Goal: Navigation & Orientation: Find specific page/section

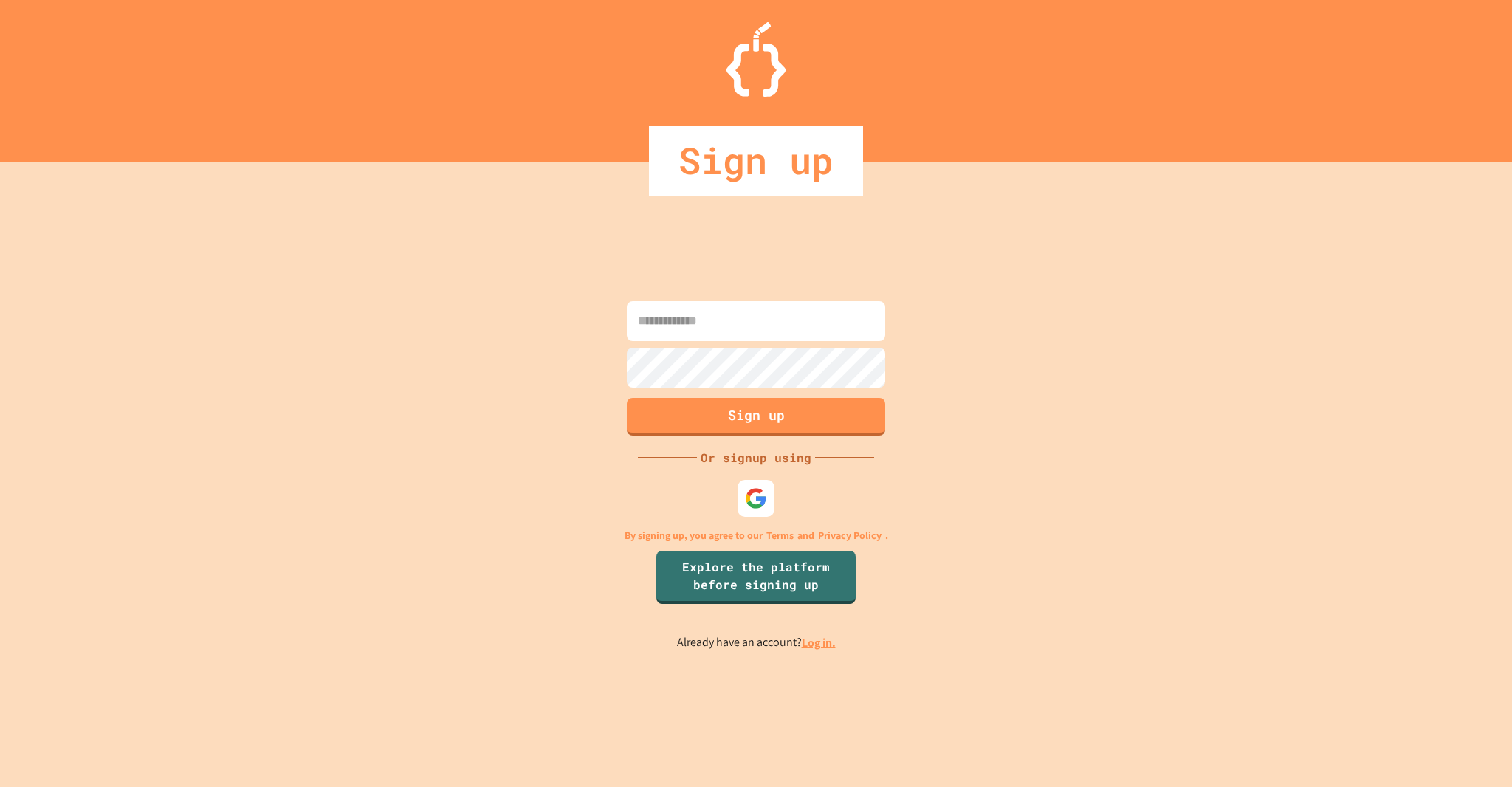
click at [753, 485] on div at bounding box center [756, 498] width 37 height 37
drag, startPoint x: 758, startPoint y: 513, endPoint x: 755, endPoint y: 521, distance: 8.5
click at [758, 513] on div at bounding box center [756, 498] width 41 height 41
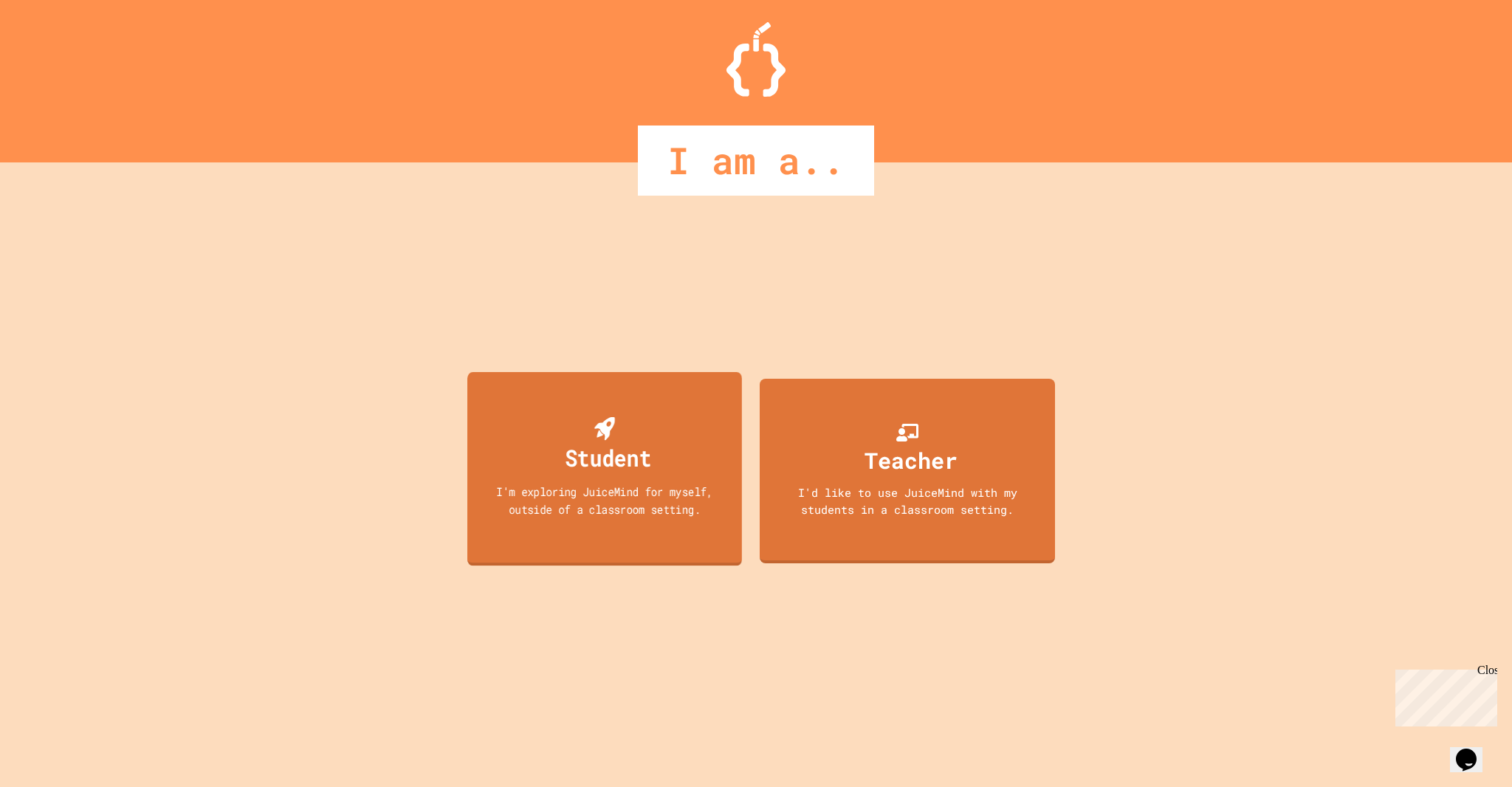
click at [557, 391] on div "Student I'm exploring JuiceMind for myself, outside of a classroom setting." at bounding box center [605, 468] width 275 height 194
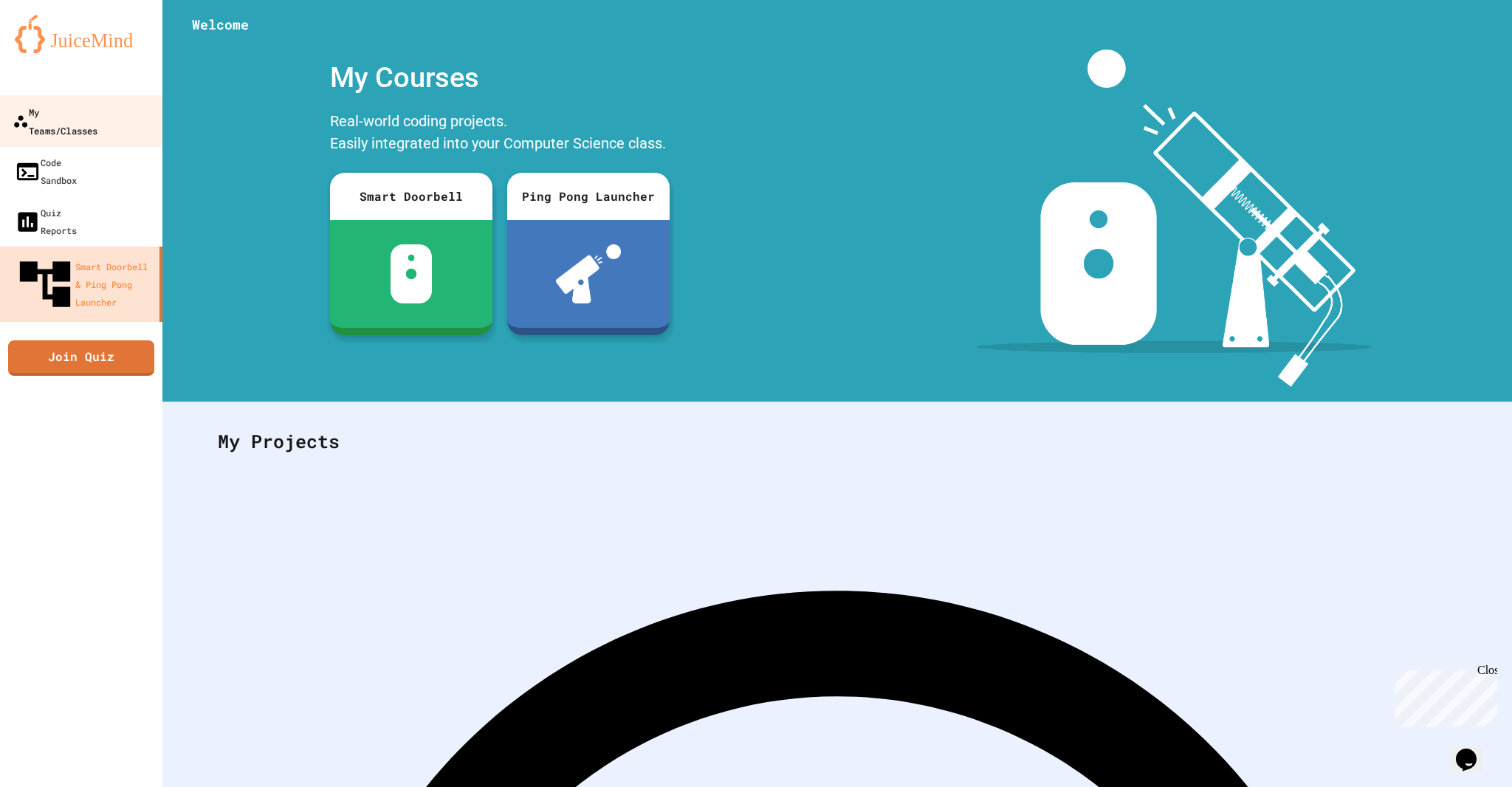
click at [111, 124] on link "My Teams/Classes" at bounding box center [81, 121] width 167 height 51
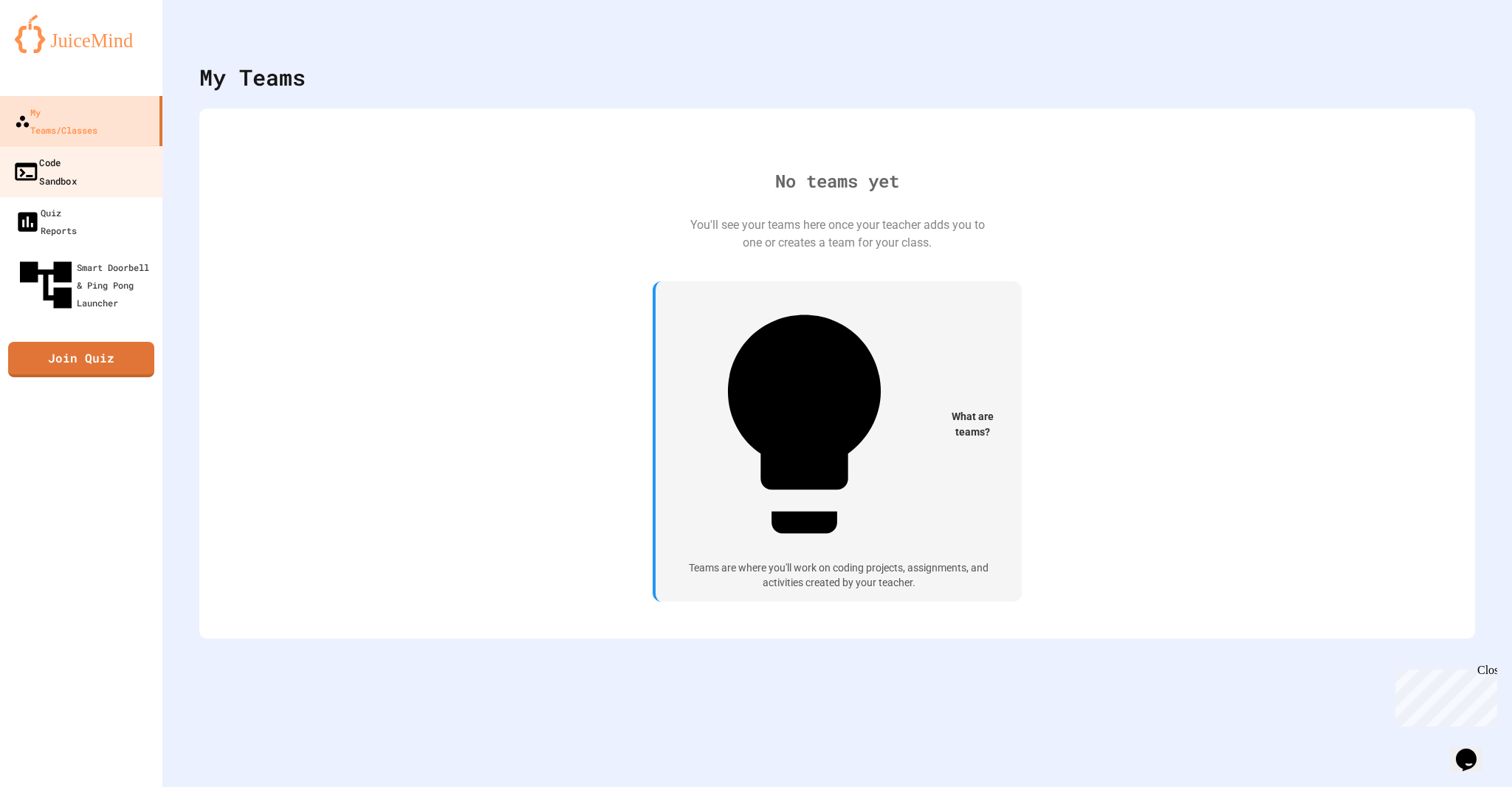
click at [107, 151] on link "Code Sandbox" at bounding box center [81, 171] width 167 height 51
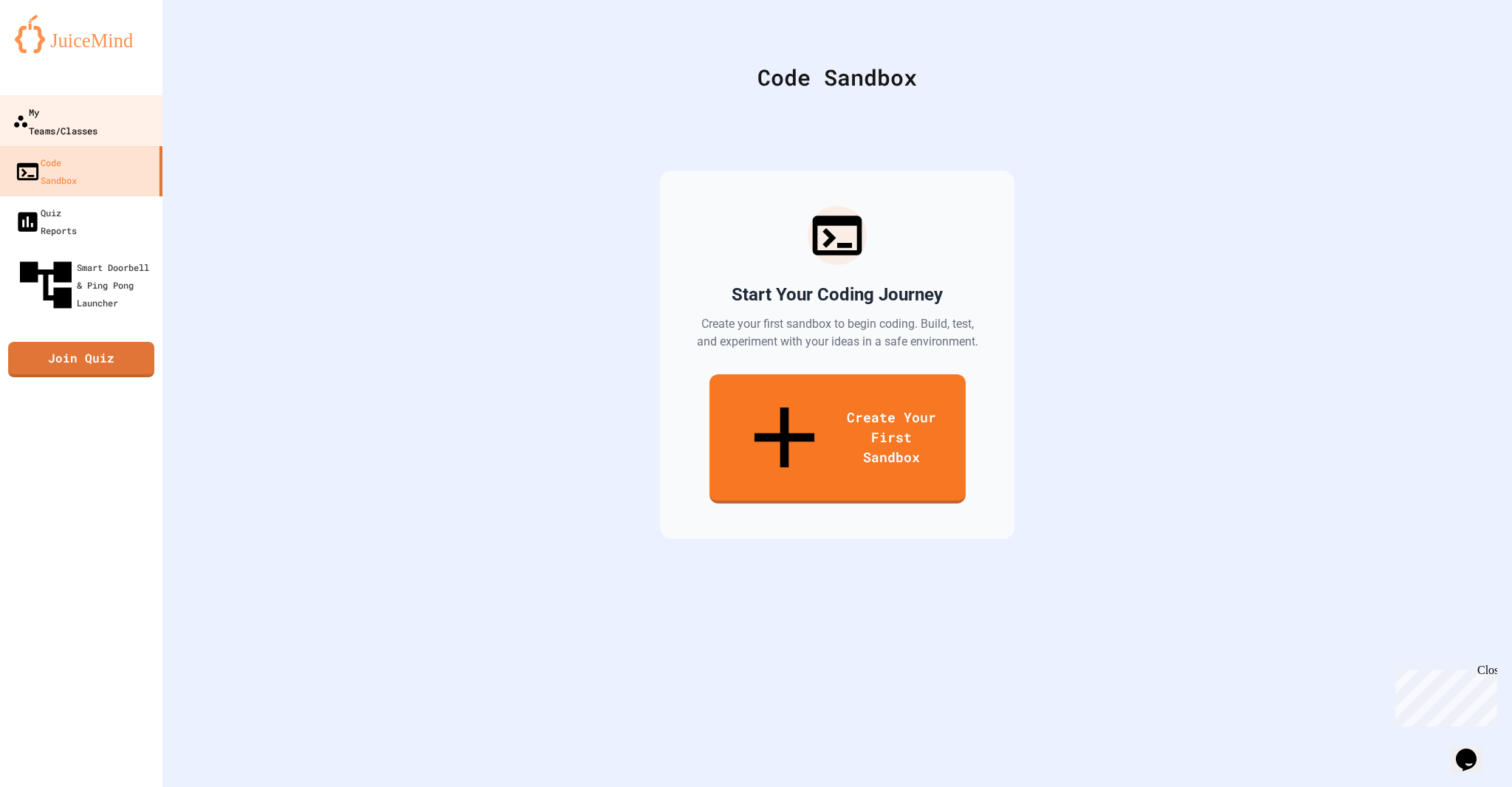
click at [100, 96] on link "My Teams/Classes" at bounding box center [81, 121] width 167 height 51
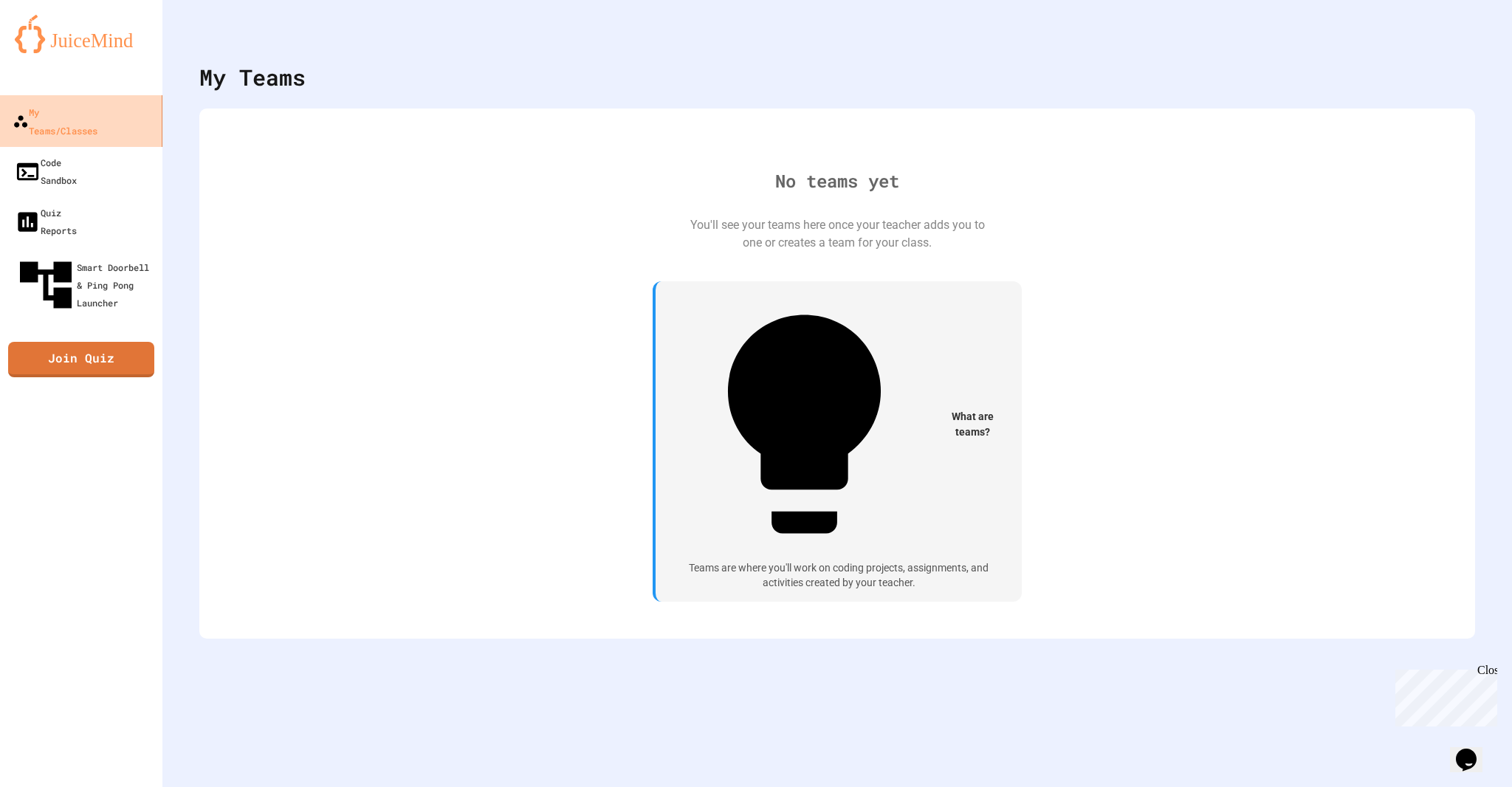
click at [97, 116] on div "My Teams/Classes" at bounding box center [55, 120] width 85 height 36
click at [1468, 36] on icon "My Account" at bounding box center [1468, 36] width 0 height 0
